Goal: Task Accomplishment & Management: Complete application form

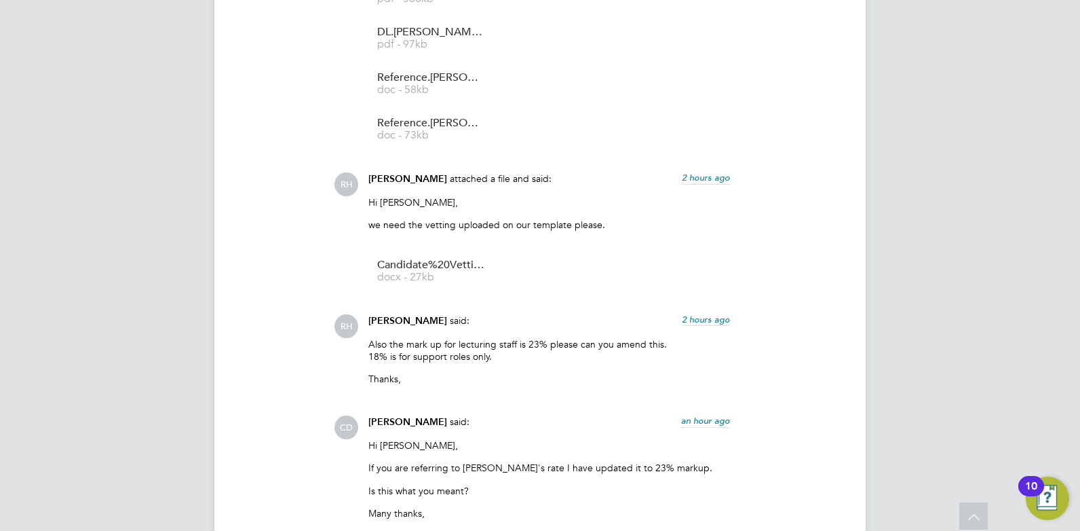
scroll to position [3368, 0]
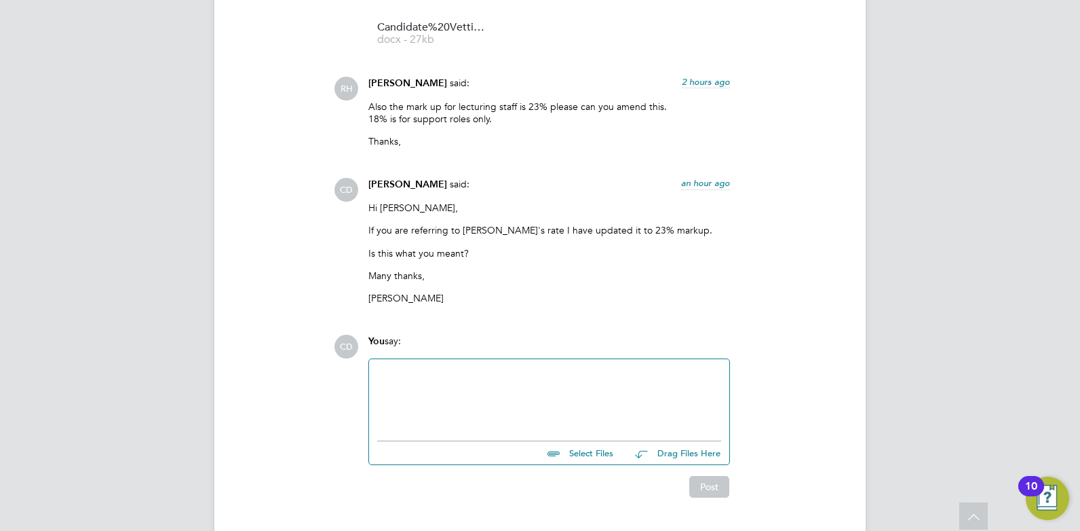
click at [436, 367] on div at bounding box center [549, 396] width 344 height 58
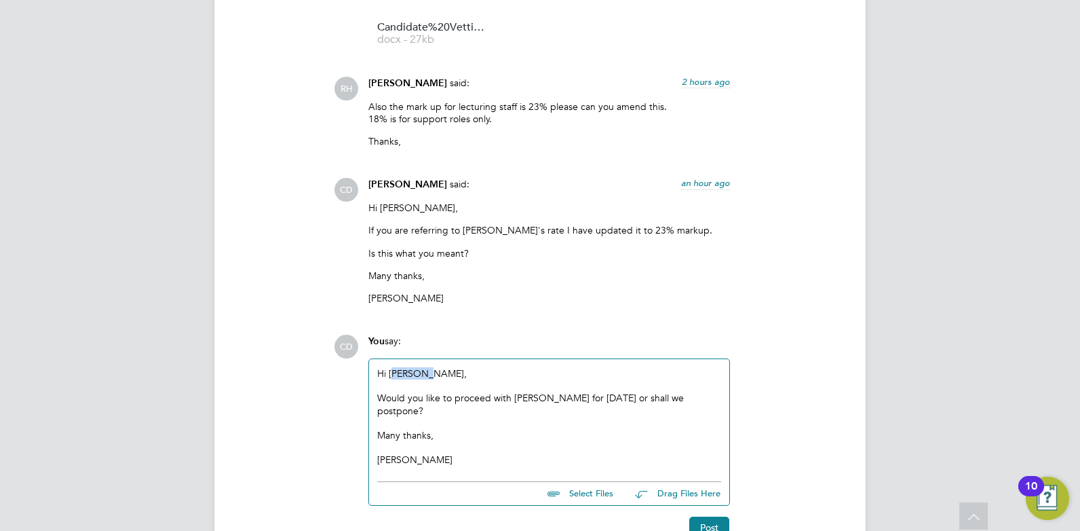
drag, startPoint x: 426, startPoint y: 334, endPoint x: 394, endPoint y: 335, distance: 31.2
click at [394, 367] on div "Hi Ralphina, Would you like to proceed with Ralphina for tomorrow or shall we p…" at bounding box center [549, 416] width 344 height 99
click at [693, 516] on button "Post" at bounding box center [710, 527] width 40 height 22
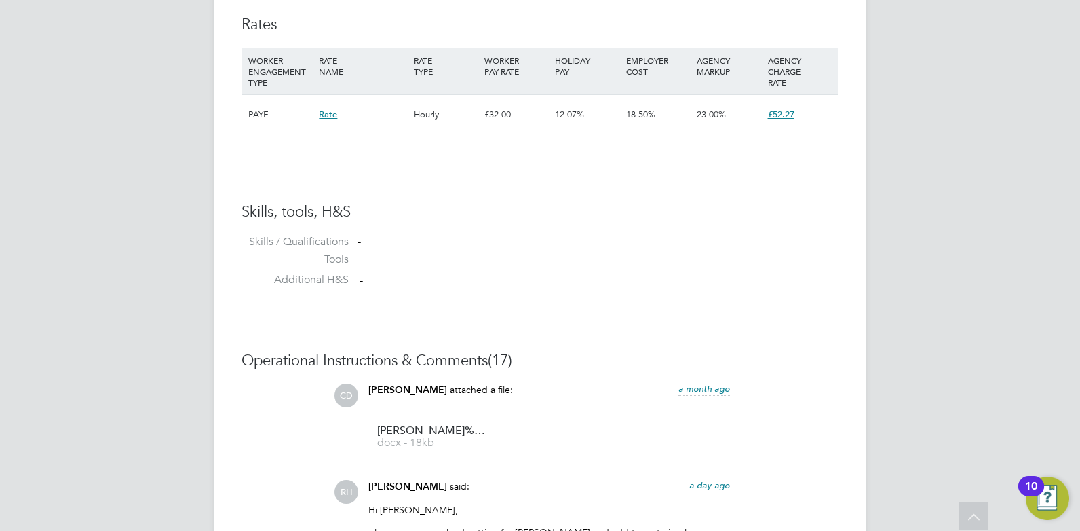
scroll to position [556, 0]
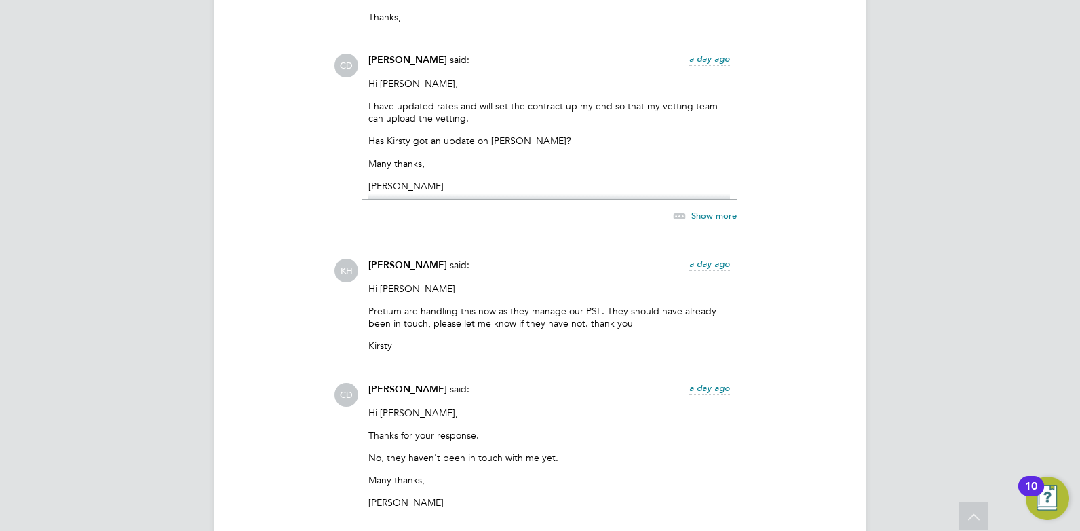
scroll to position [1762, 0]
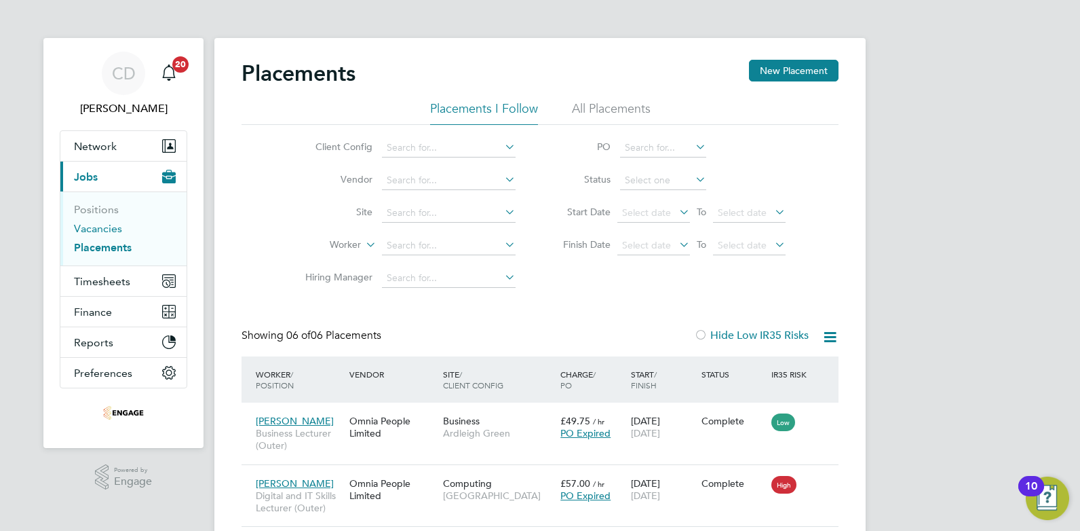
click at [102, 223] on link "Vacancies" at bounding box center [98, 228] width 48 height 13
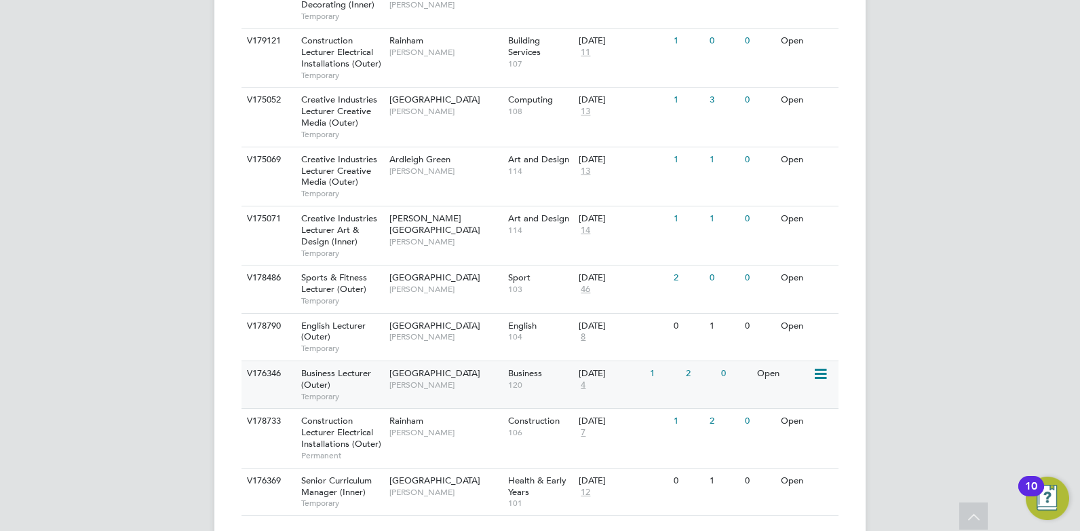
scroll to position [1144, 0]
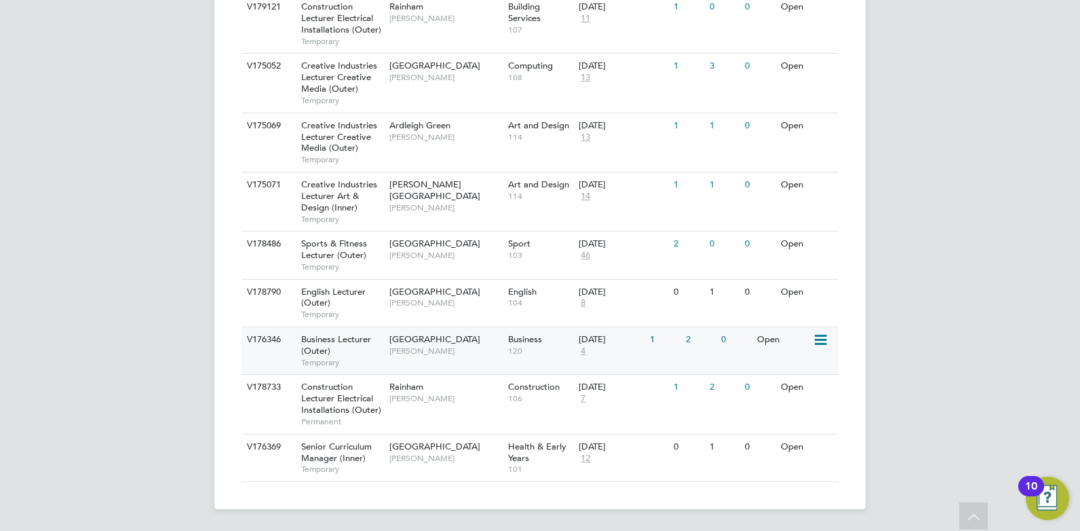
click at [421, 341] on span "[GEOGRAPHIC_DATA]" at bounding box center [435, 339] width 91 height 12
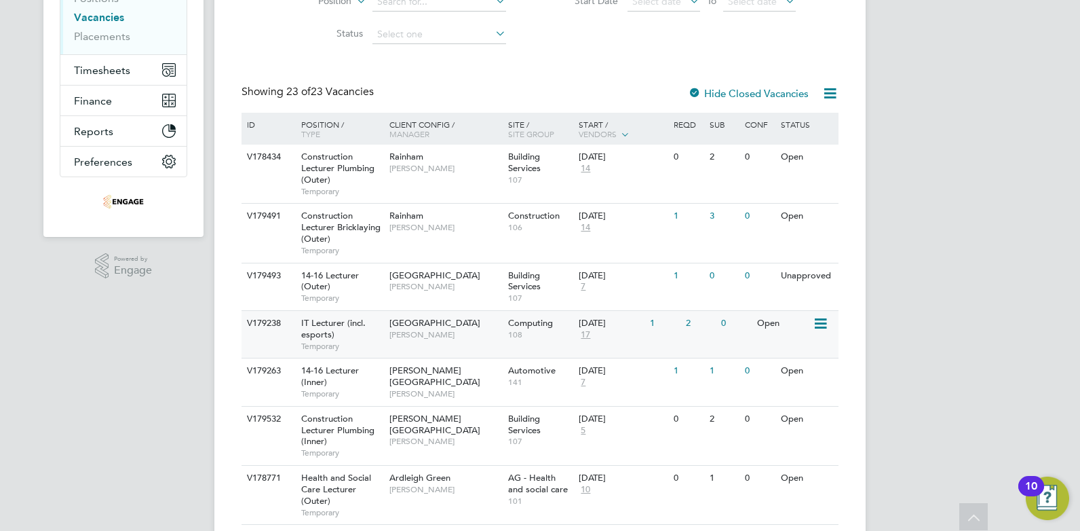
scroll to position [0, 0]
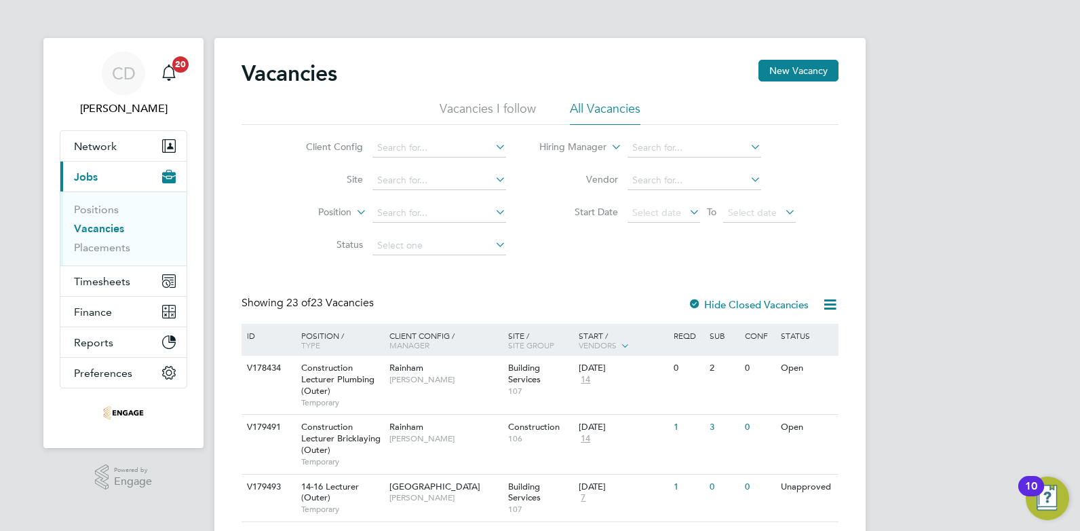
click at [495, 109] on li "Vacancies I follow" at bounding box center [488, 112] width 96 height 24
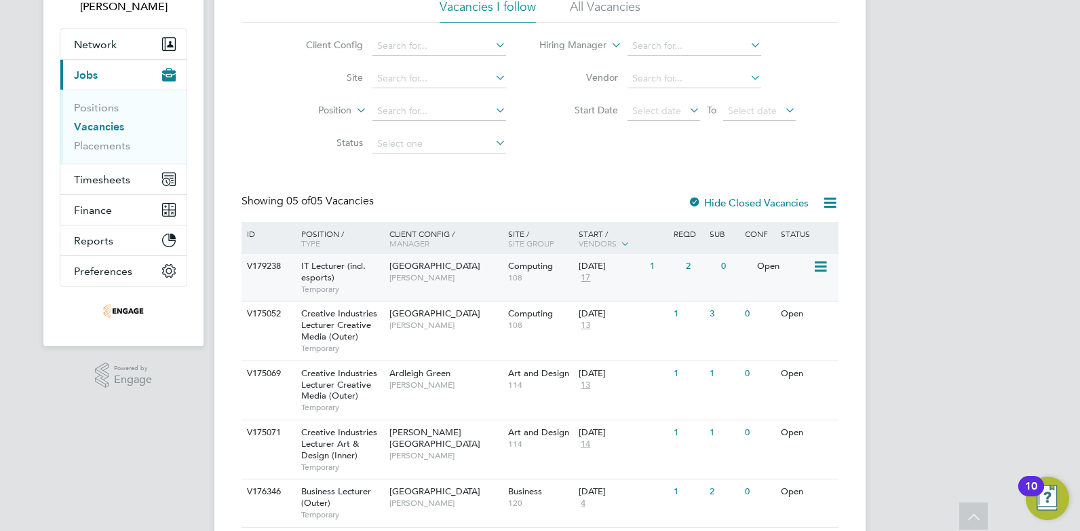
scroll to position [147, 0]
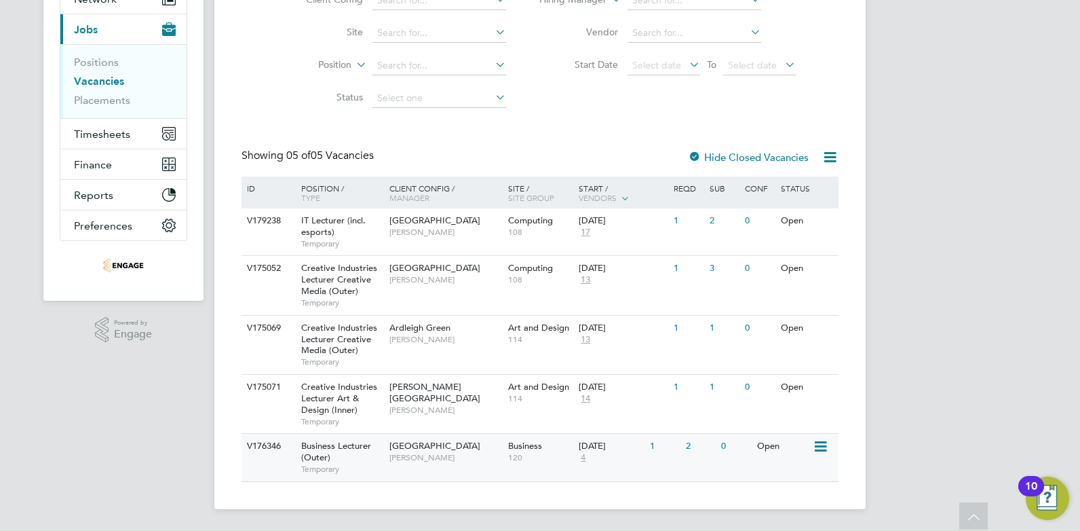
click at [419, 442] on span "[GEOGRAPHIC_DATA]" at bounding box center [435, 446] width 91 height 12
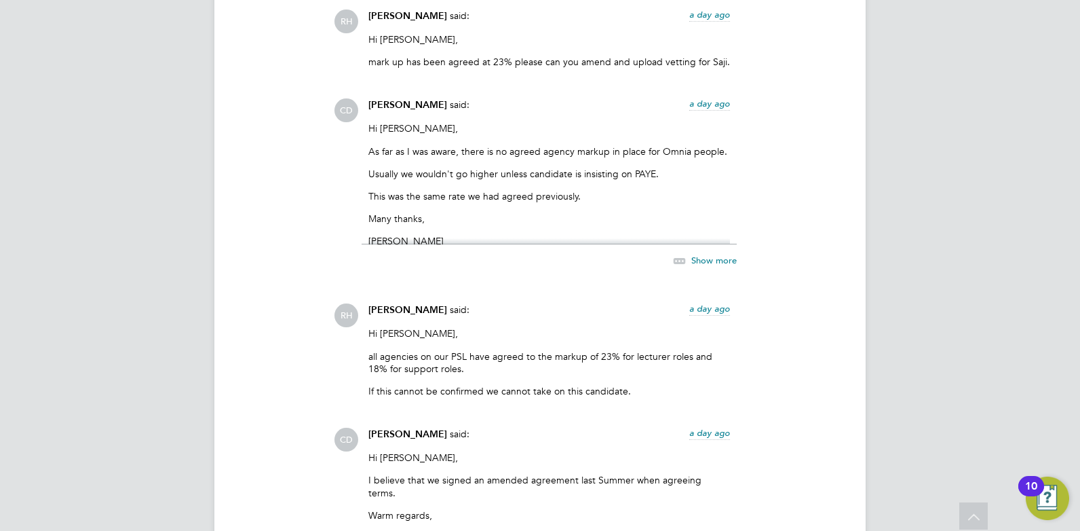
scroll to position [1911, 0]
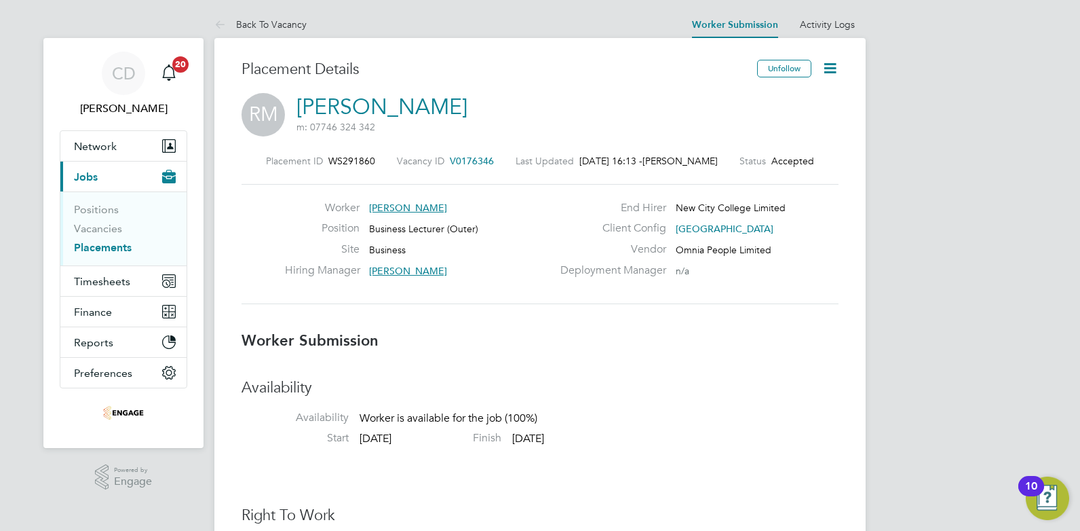
click at [130, 249] on link "Placements" at bounding box center [103, 247] width 58 height 13
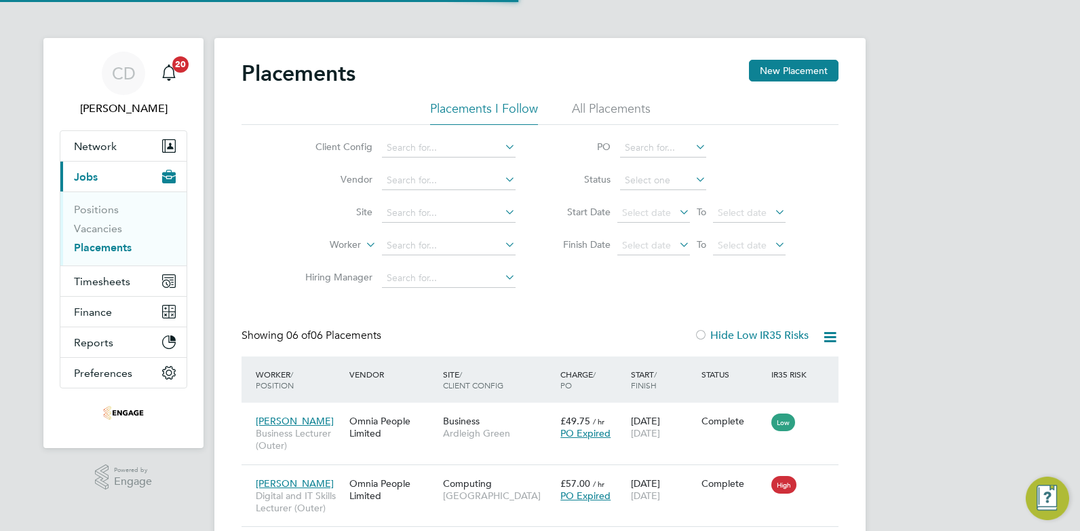
scroll to position [7, 7]
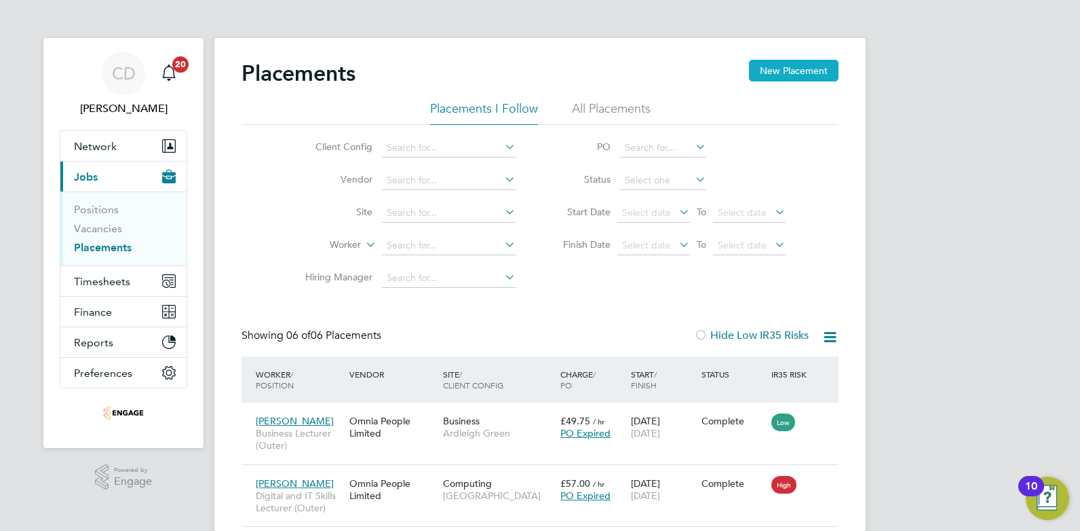
click at [774, 71] on button "New Placement" at bounding box center [794, 71] width 90 height 22
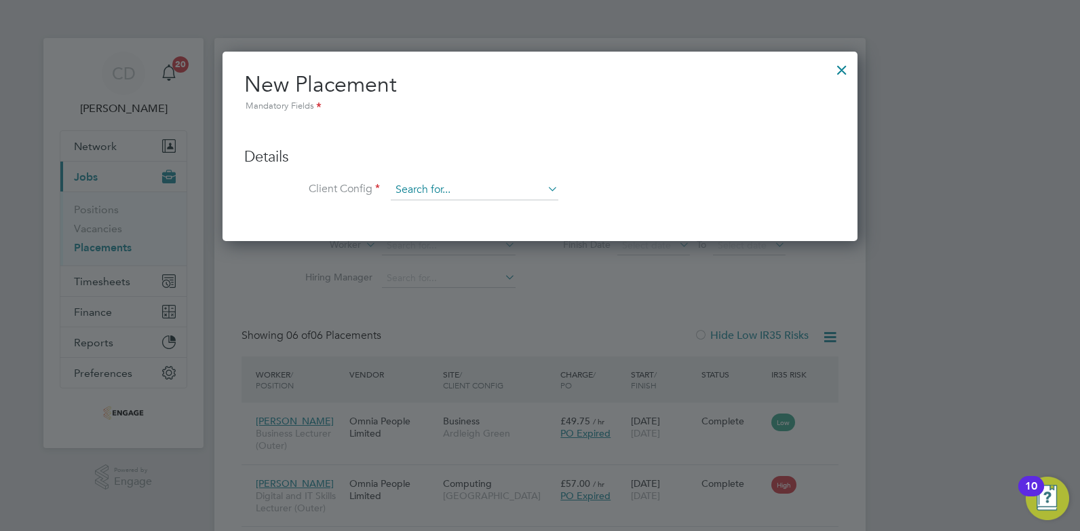
click at [408, 181] on input at bounding box center [475, 190] width 168 height 20
paste input "V176346 2 x"
drag, startPoint x: 459, startPoint y: 187, endPoint x: 386, endPoint y: 190, distance: 73.3
click at [386, 190] on li "Client Config V176346 2 x" at bounding box center [540, 197] width 592 height 34
type input "V176346 2 x"
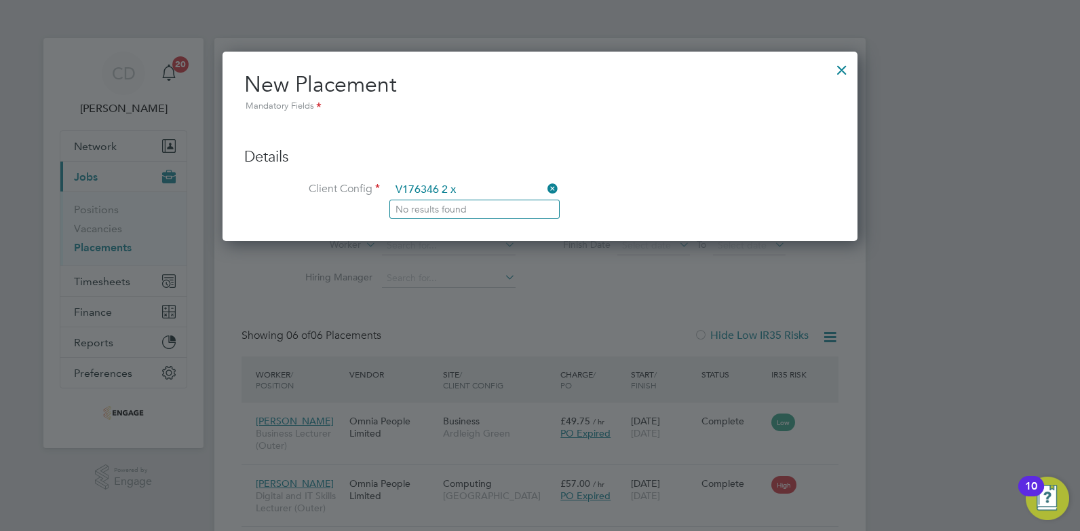
click at [545, 185] on icon at bounding box center [545, 188] width 0 height 19
click at [406, 193] on input at bounding box center [475, 190] width 168 height 20
click at [844, 62] on div at bounding box center [842, 66] width 24 height 24
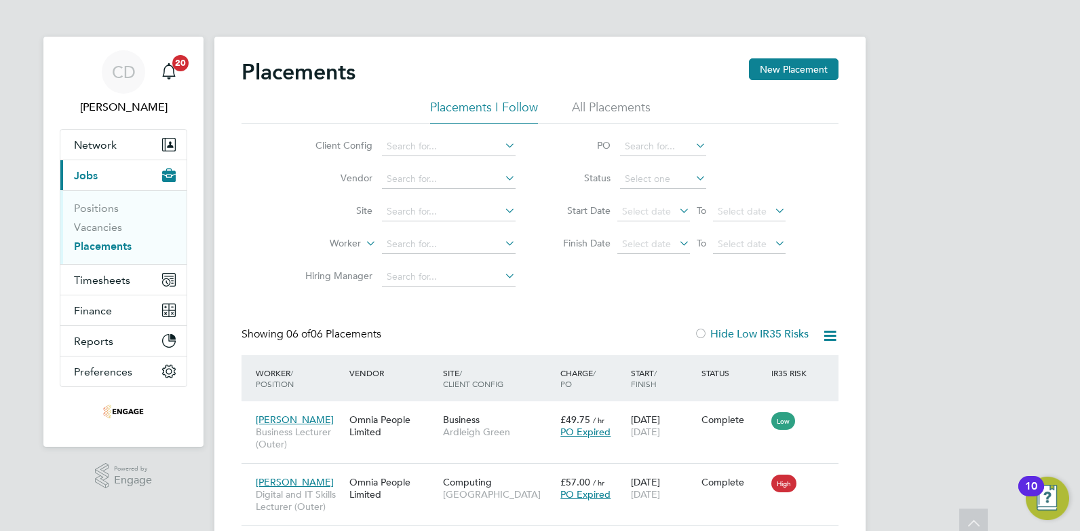
scroll to position [0, 0]
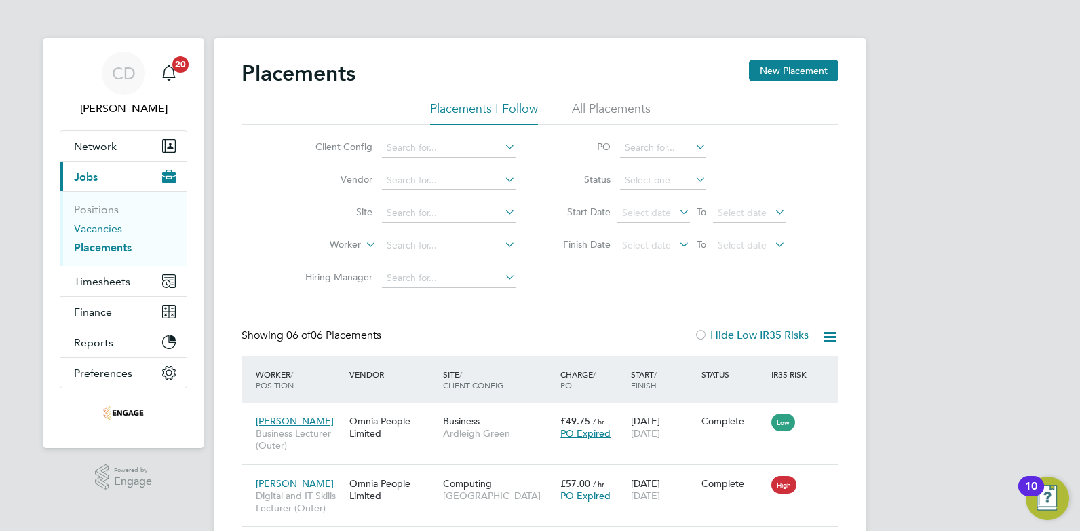
click at [88, 223] on link "Vacancies" at bounding box center [98, 228] width 48 height 13
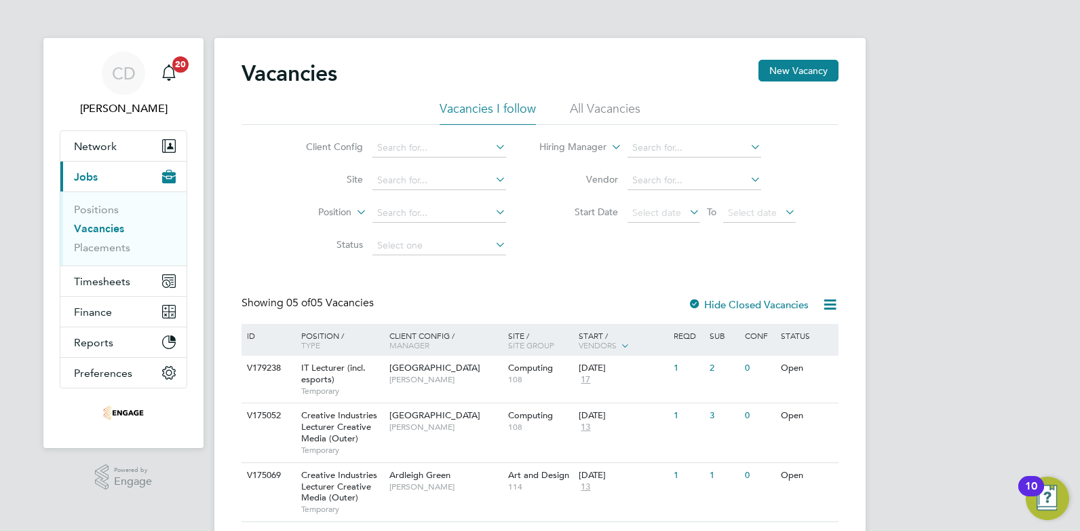
scroll to position [147, 0]
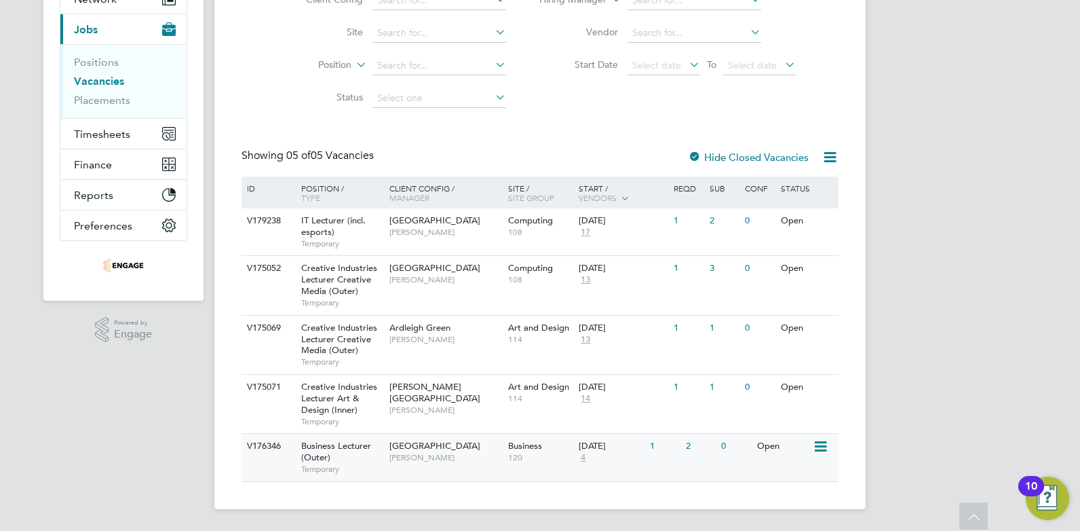
click at [320, 440] on div "Business Lecturer (Outer) Temporary" at bounding box center [338, 457] width 95 height 47
click at [415, 440] on span "[GEOGRAPHIC_DATA]" at bounding box center [435, 446] width 91 height 12
click at [347, 453] on div "Business Lecturer (Outer) Temporary" at bounding box center [338, 457] width 95 height 47
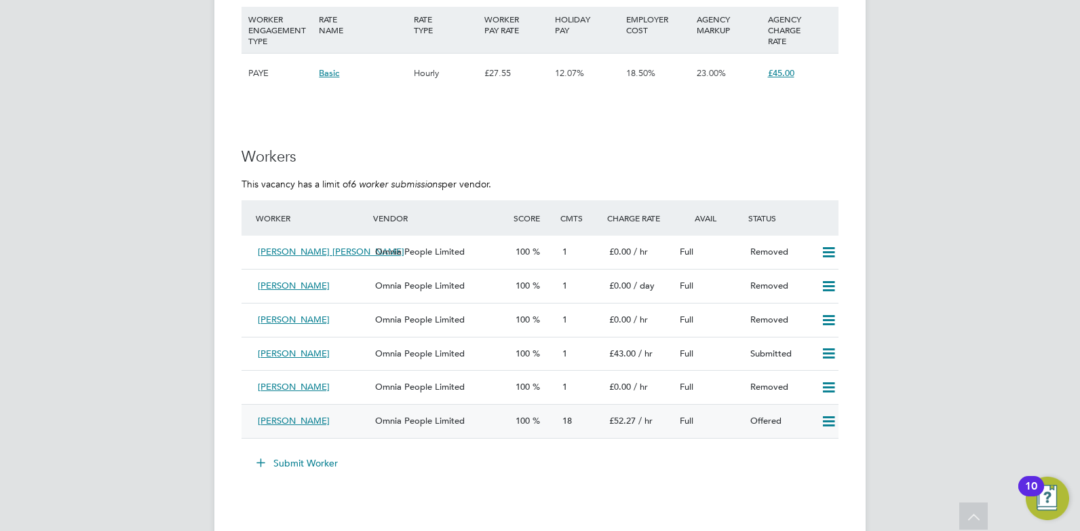
click at [825, 417] on icon at bounding box center [829, 421] width 17 height 11
click at [810, 449] on li "Confirm" at bounding box center [809, 449] width 52 height 19
click at [338, 417] on div "[PERSON_NAME]" at bounding box center [310, 421] width 117 height 22
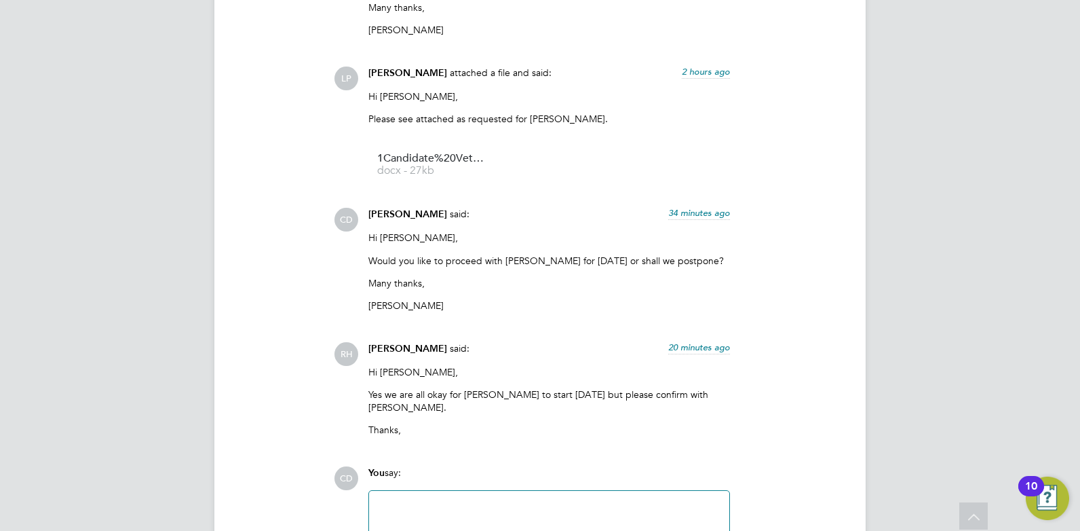
scroll to position [3755, 0]
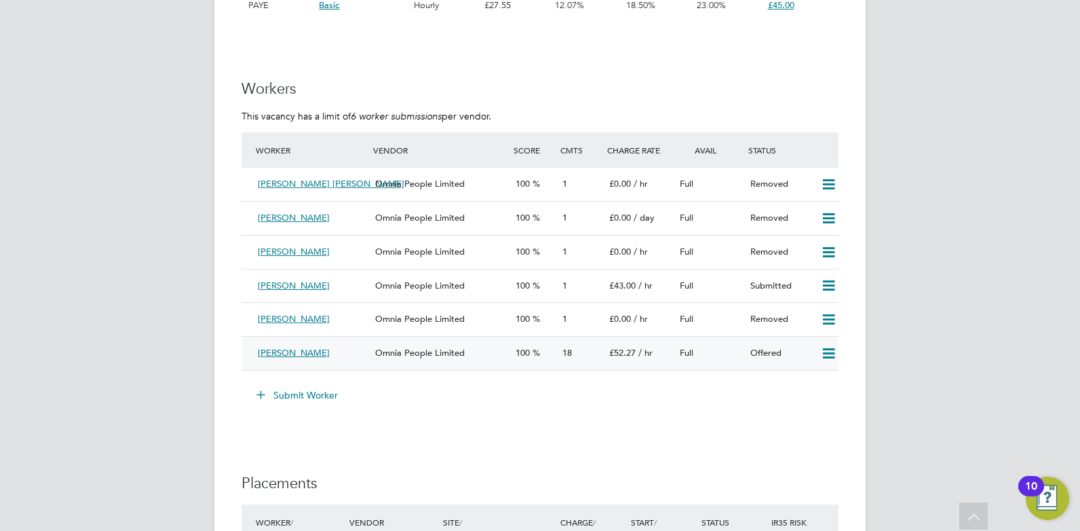
click at [833, 350] on icon at bounding box center [829, 353] width 17 height 11
click at [821, 375] on li "Confirm" at bounding box center [809, 382] width 52 height 19
click at [1042, 478] on div "10" at bounding box center [1032, 486] width 26 height 20
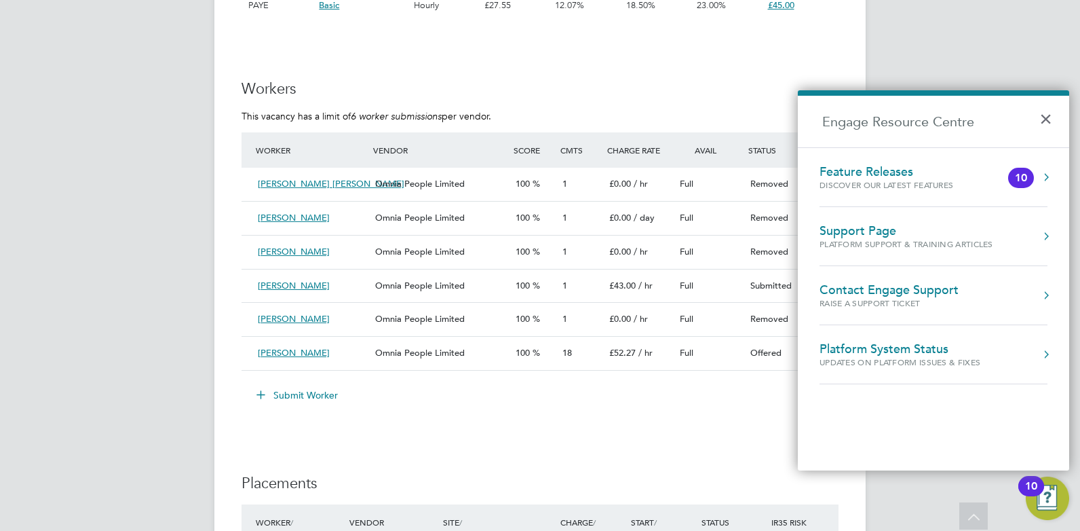
click at [1041, 177] on button "Engage Resource Centre" at bounding box center [1047, 177] width 14 height 14
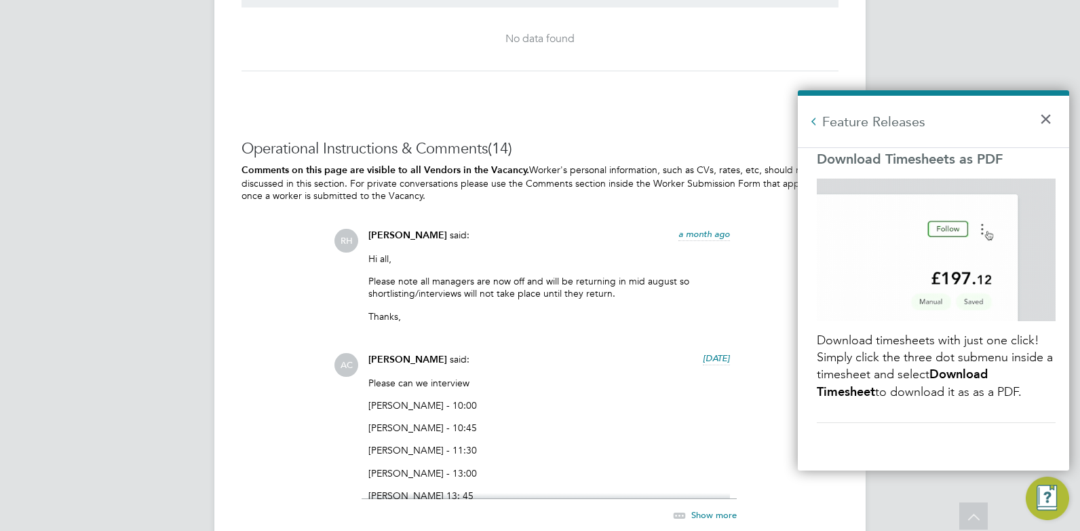
scroll to position [2545, 0]
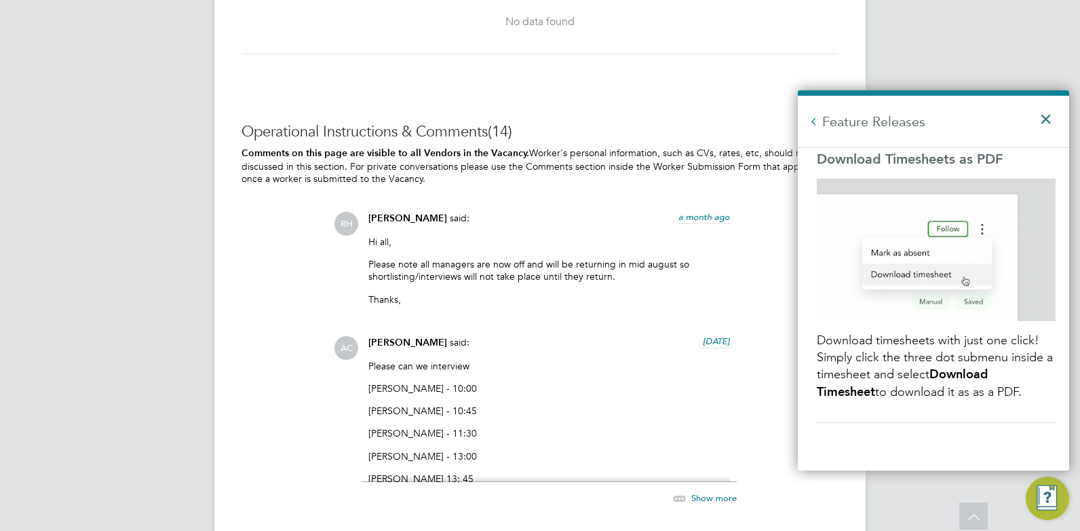
click at [1046, 117] on button "×" at bounding box center [1050, 115] width 20 height 30
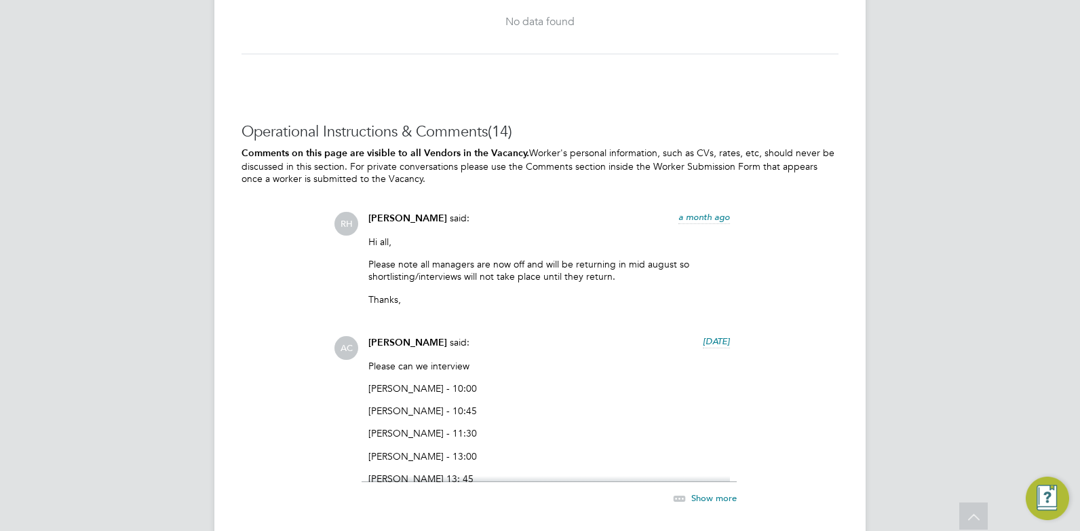
click at [1050, 491] on img "Engage Resource Center" at bounding box center [1047, 497] width 43 height 43
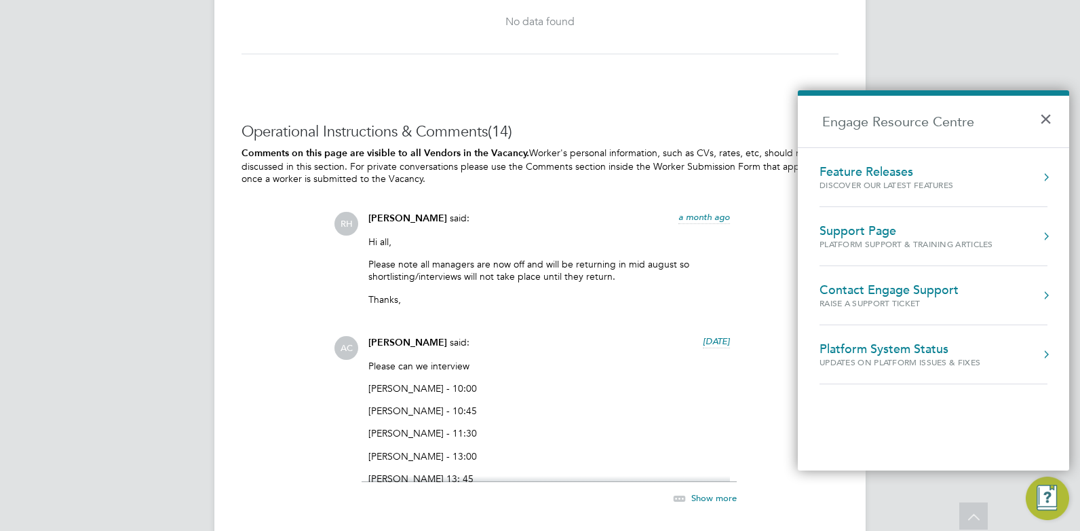
click at [1047, 233] on button "Engage Resource Centre" at bounding box center [1047, 236] width 14 height 14
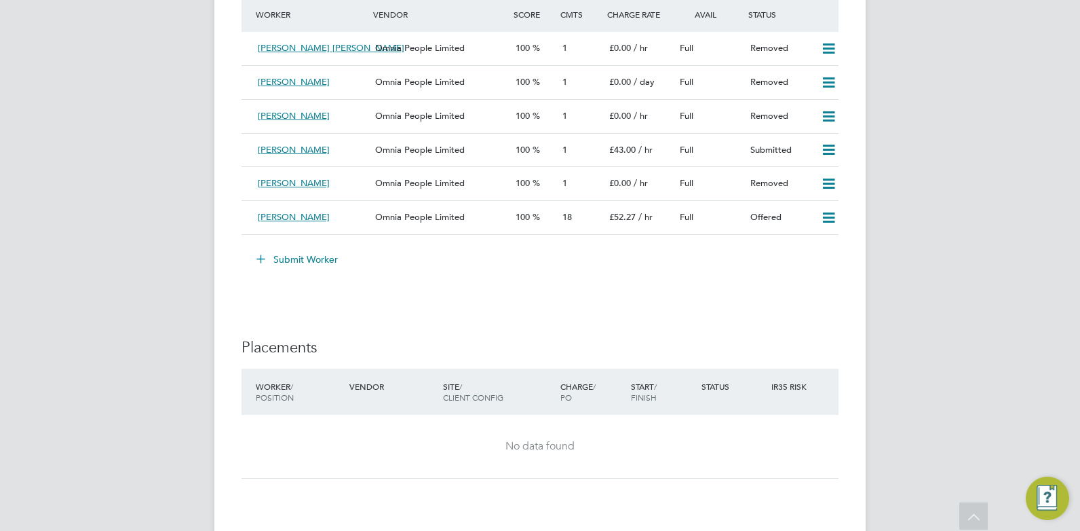
scroll to position [2053, 0]
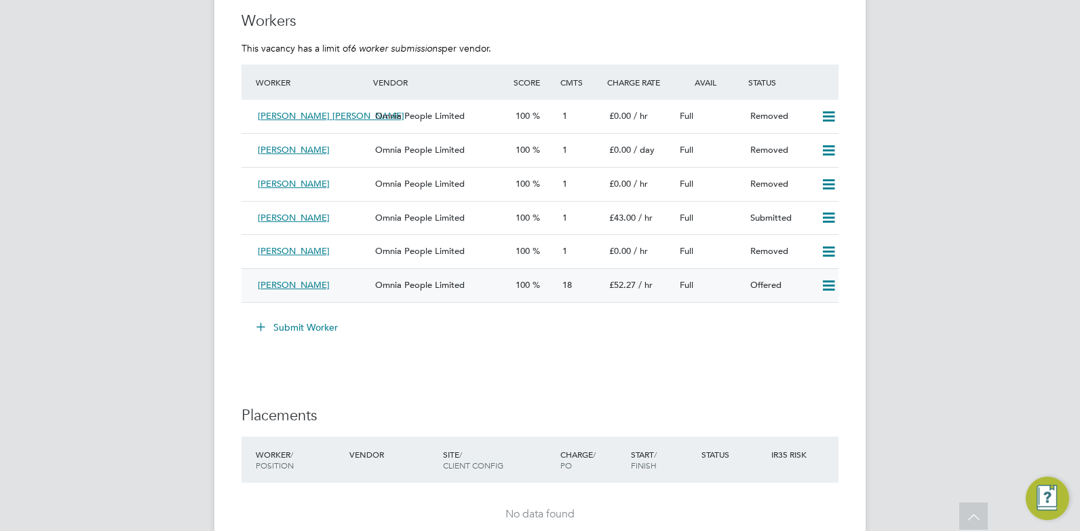
click at [334, 283] on div "[PERSON_NAME]" at bounding box center [310, 285] width 117 height 22
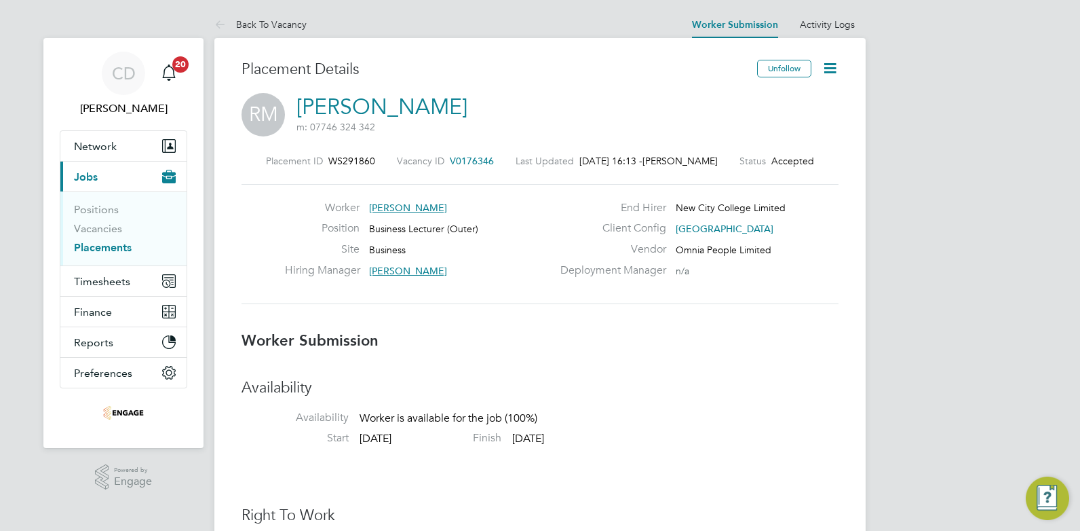
click at [833, 71] on icon at bounding box center [830, 68] width 17 height 17
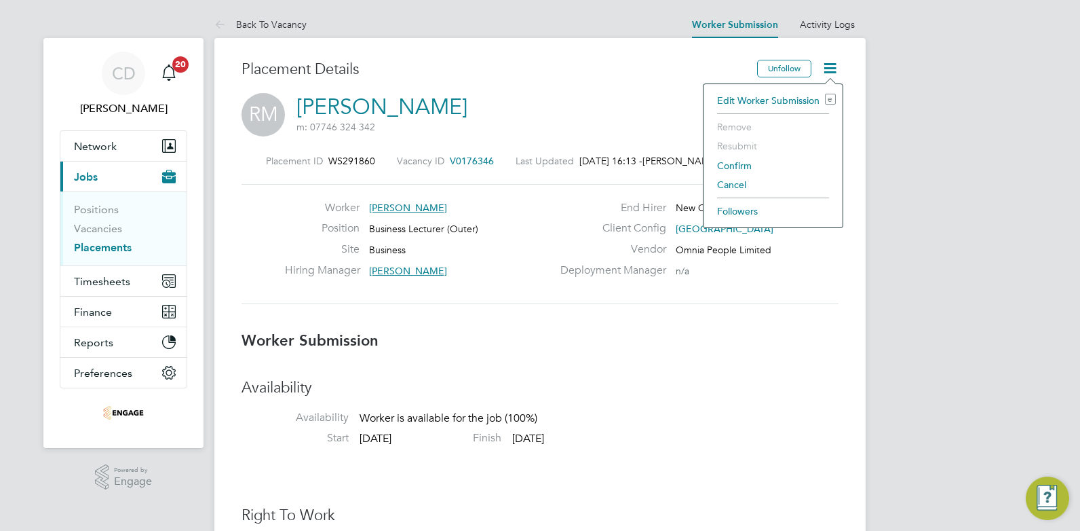
click at [746, 95] on li "Edit Worker Submission e" at bounding box center [774, 100] width 126 height 19
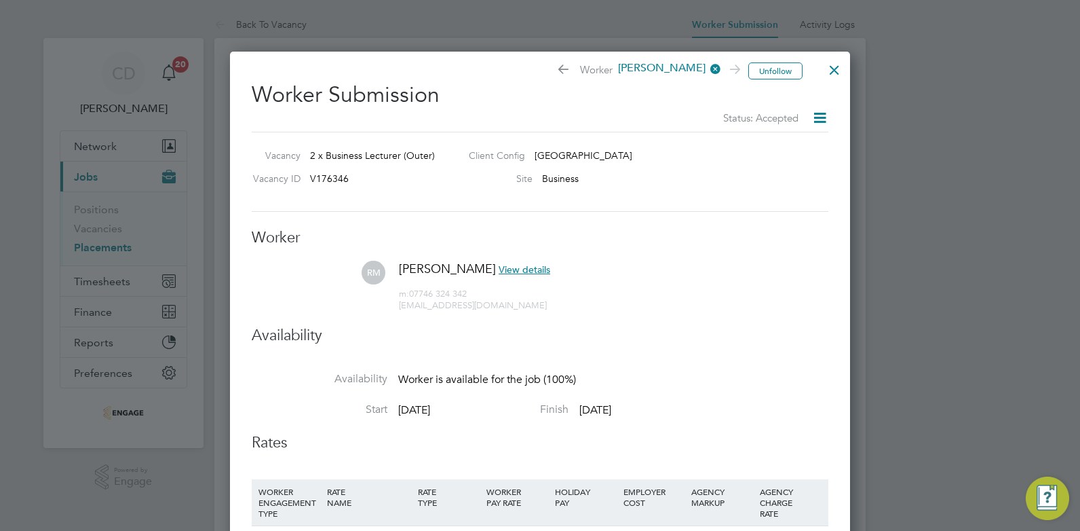
click at [823, 117] on icon at bounding box center [820, 117] width 17 height 17
click at [833, 71] on div at bounding box center [835, 66] width 24 height 24
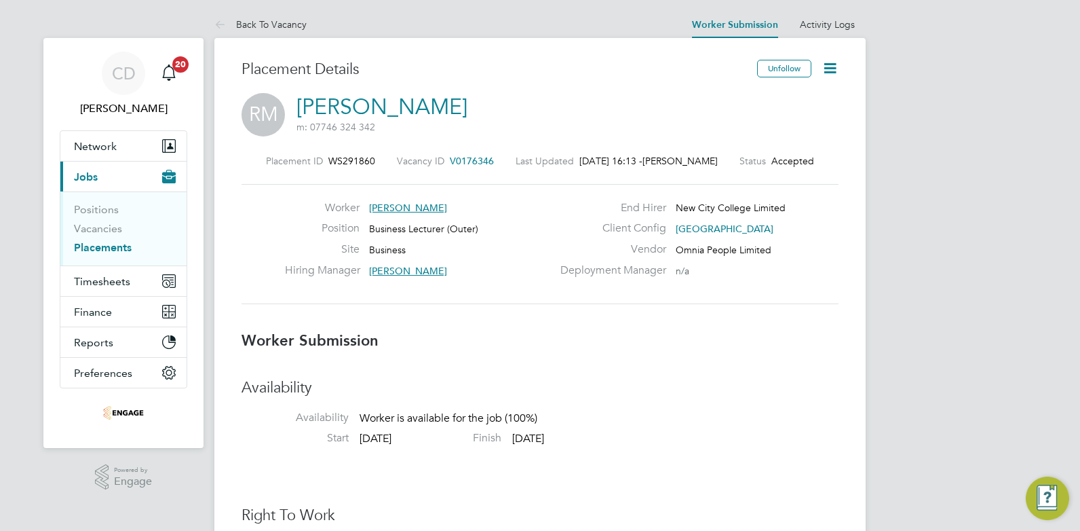
click at [833, 69] on icon at bounding box center [830, 68] width 17 height 17
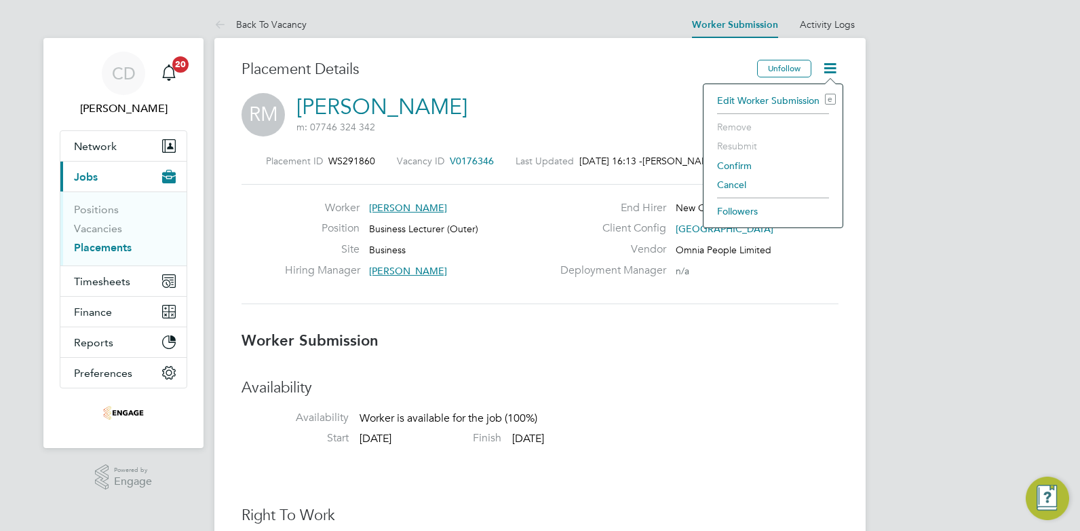
click at [742, 168] on li "Confirm" at bounding box center [774, 165] width 126 height 19
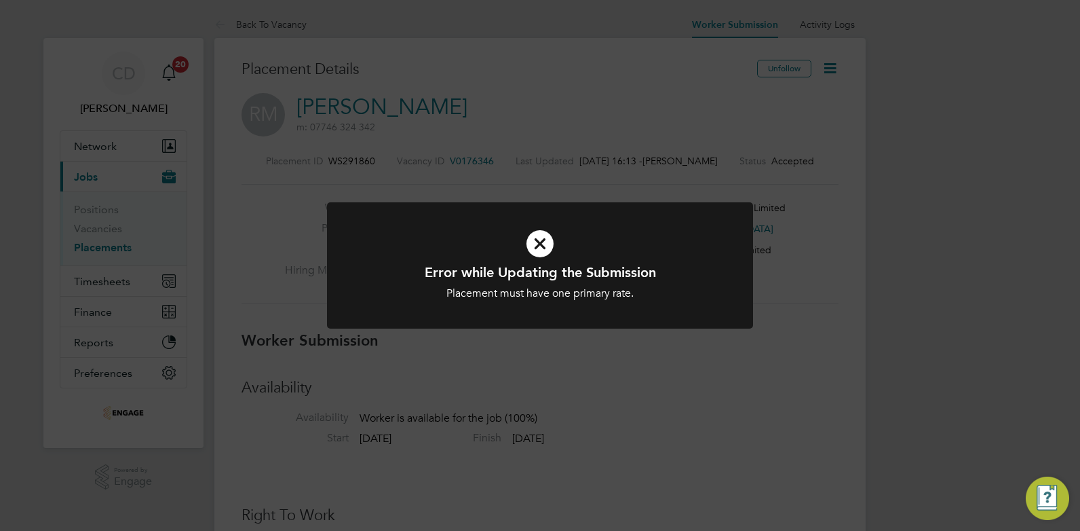
click at [541, 242] on icon at bounding box center [540, 243] width 353 height 53
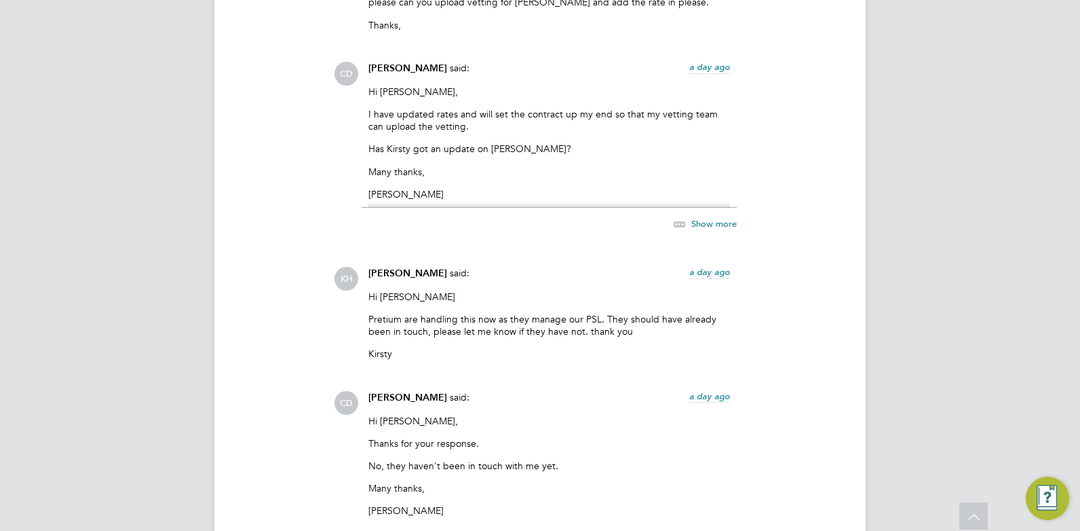
scroll to position [1832, 0]
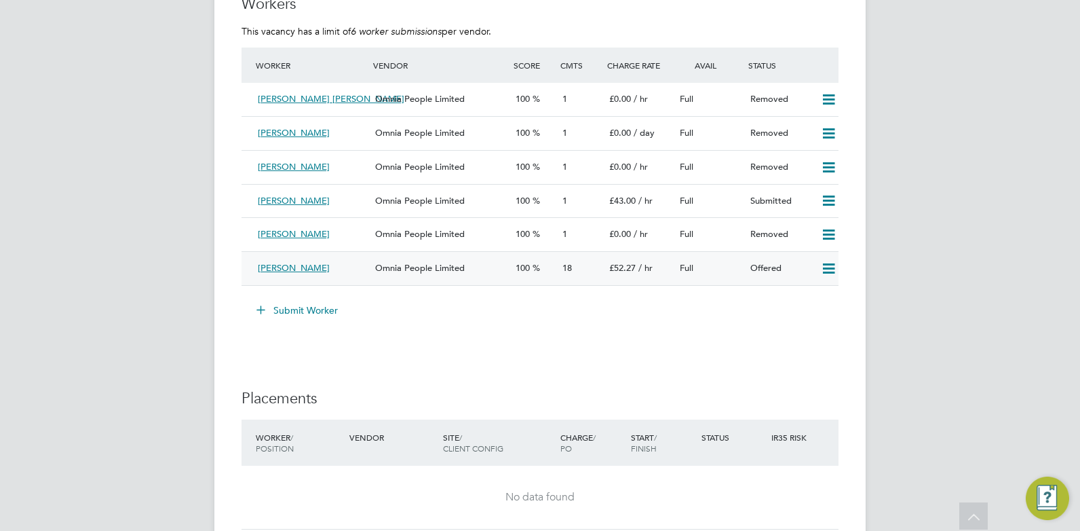
click at [827, 263] on icon at bounding box center [829, 268] width 17 height 11
click at [817, 294] on li "Confirm" at bounding box center [809, 297] width 52 height 19
click at [829, 267] on icon at bounding box center [829, 268] width 17 height 11
click at [814, 293] on li "Confirm" at bounding box center [809, 297] width 52 height 19
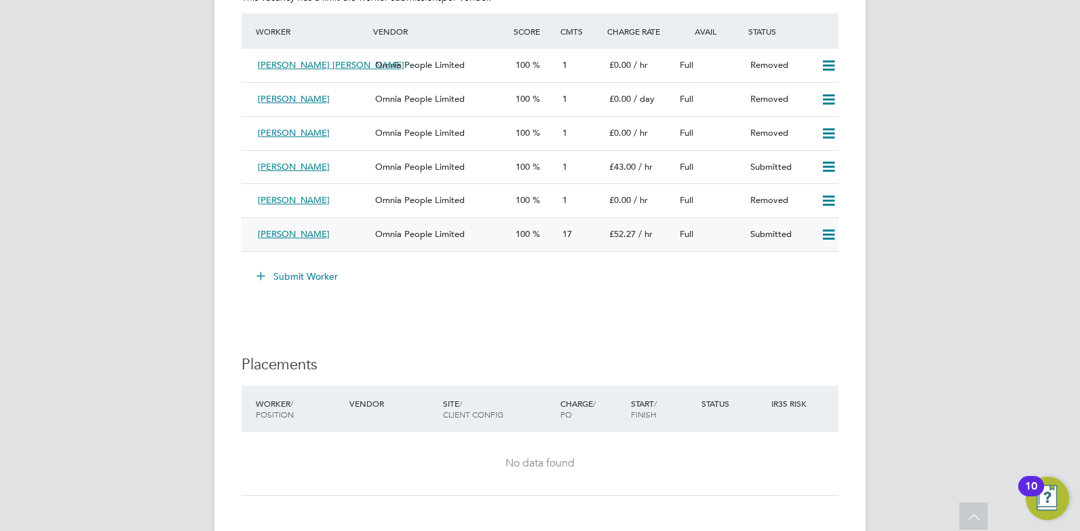
click at [825, 229] on icon at bounding box center [829, 234] width 17 height 11
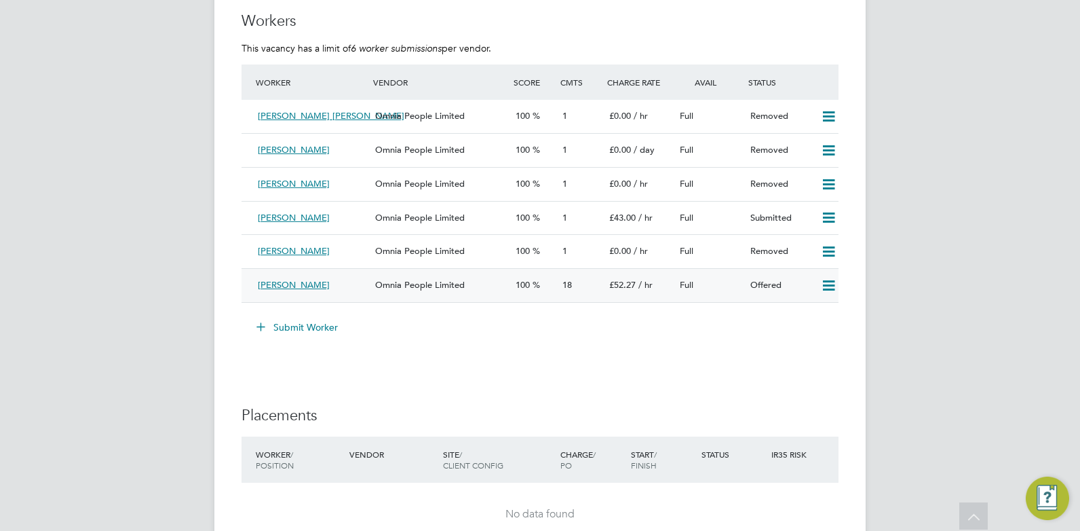
click at [827, 282] on icon at bounding box center [829, 285] width 17 height 11
click at [814, 308] on li "Confirm" at bounding box center [809, 314] width 52 height 19
click at [837, 283] on icon at bounding box center [829, 285] width 17 height 11
click at [816, 310] on li "Confirm" at bounding box center [809, 314] width 52 height 19
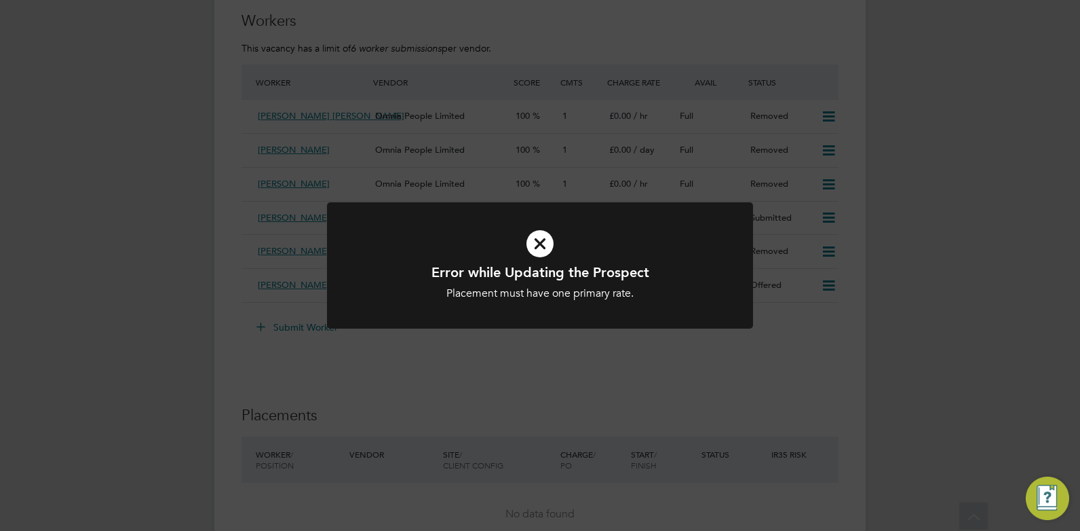
click at [816, 311] on div "Error while Updating the Prospect Placement must have one primary rate. Cancel …" at bounding box center [540, 265] width 1080 height 531
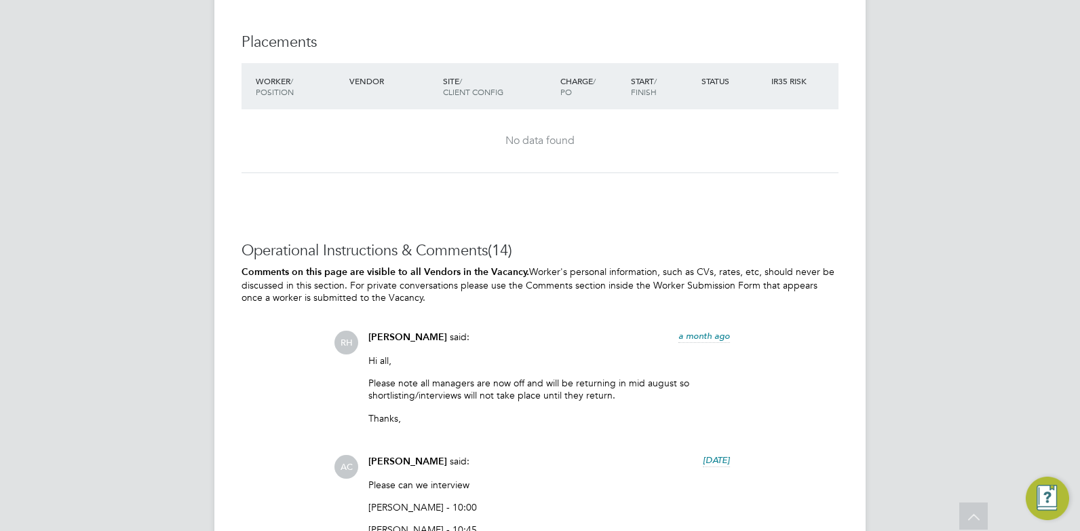
scroll to position [2070, 0]
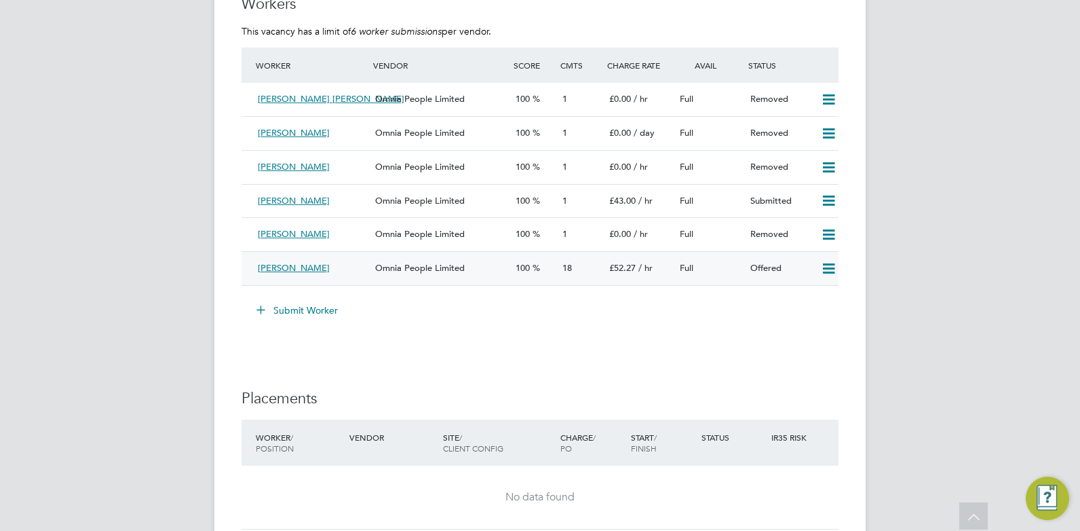
click at [348, 263] on div "[PERSON_NAME]" at bounding box center [310, 268] width 117 height 22
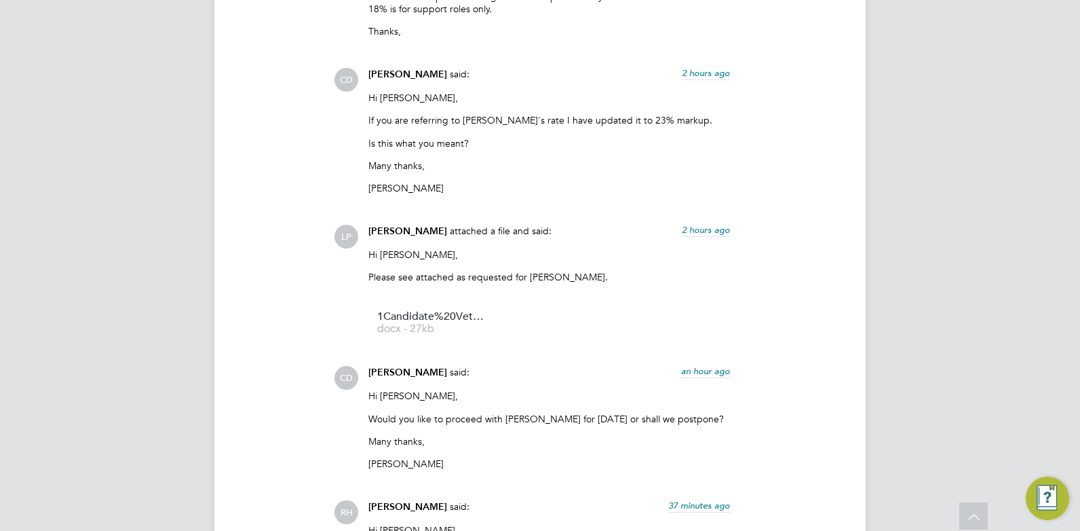
scroll to position [3755, 0]
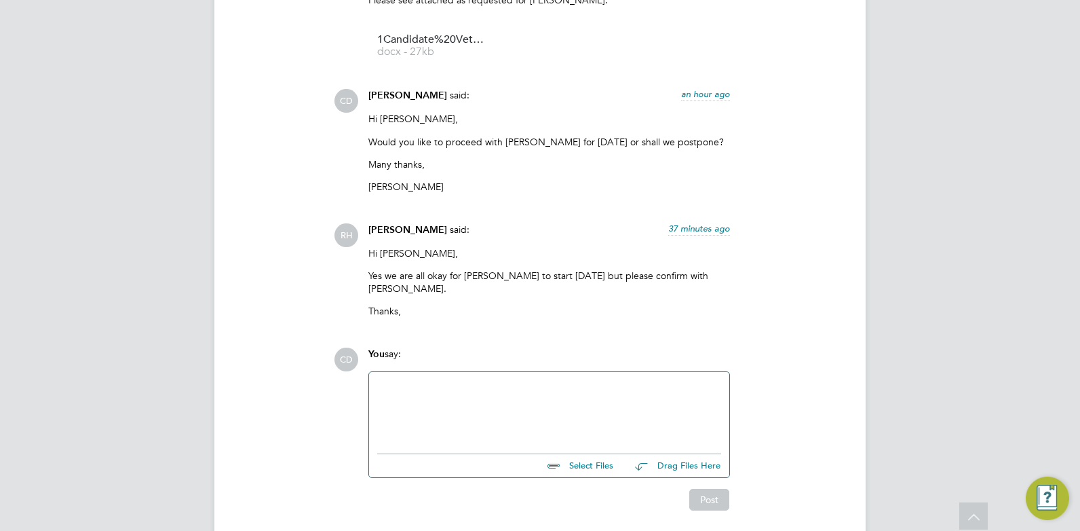
click at [426, 380] on div at bounding box center [549, 409] width 344 height 58
